Goal: Task Accomplishment & Management: Manage account settings

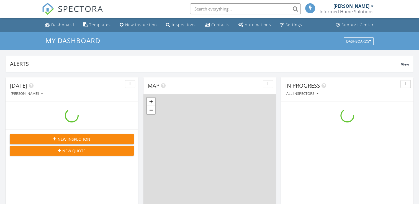
scroll to position [513, 428]
click at [172, 22] on div "Inspections" at bounding box center [184, 24] width 24 height 5
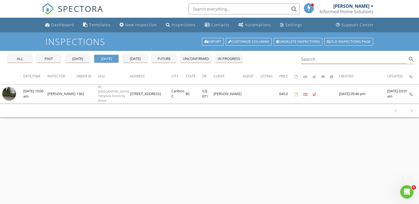
click at [28, 60] on div "all" at bounding box center [20, 59] width 20 height 6
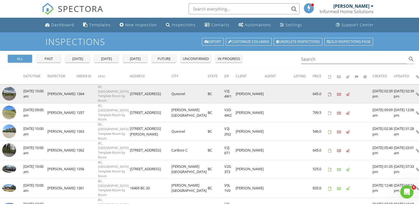
click at [12, 91] on img at bounding box center [9, 94] width 14 height 14
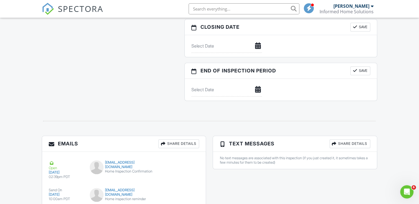
scroll to position [544, 0]
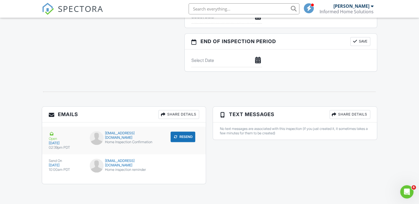
click at [180, 137] on button "Resend" at bounding box center [183, 137] width 25 height 11
